Goal: Ask a question

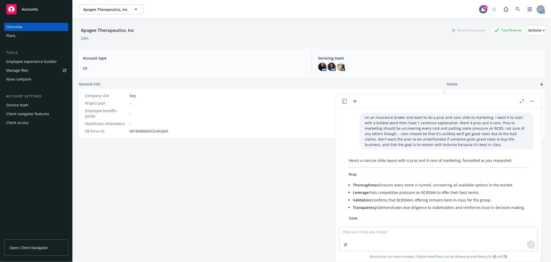
scroll to position [669, 0]
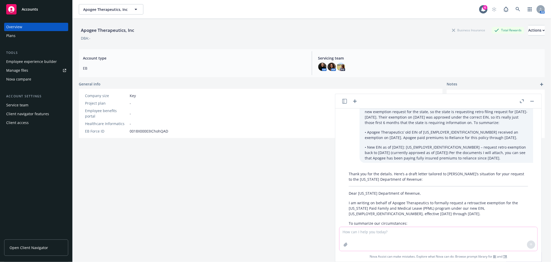
click at [367, 237] on textarea at bounding box center [439, 239] width 198 height 24
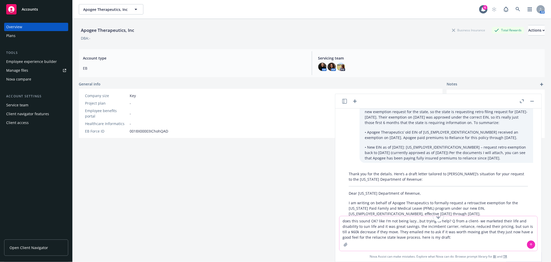
paste textarea "[PERSON_NAME] manages the state leaves in a similar manner to Reliance—CA has t…"
type textarea "lore ipsu dolor SI? amet C'a eli seddo eius...tem incidi ut labo? E dolo m aliq…"
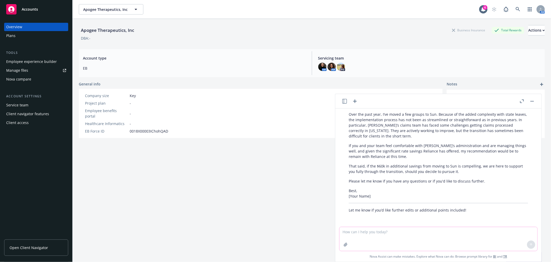
scroll to position [1089, 0]
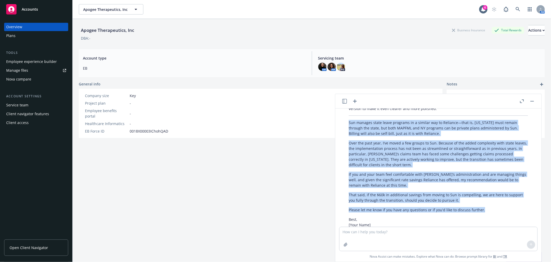
drag, startPoint x: 349, startPoint y: 121, endPoint x: 483, endPoint y: 210, distance: 160.1
click at [483, 210] on div "Your draft sounds thoughtful and professional, addressing both the financial sa…" at bounding box center [439, 168] width 190 height 150
copy div "Lor ipsumdo sitam conse adipisci el s doeiusm tem in Utlabore—etdo ma, Aliquaen…"
drag, startPoint x: 531, startPoint y: 101, endPoint x: 413, endPoint y: 151, distance: 129.0
click at [531, 101] on button "button" at bounding box center [532, 101] width 6 height 6
